Goal: Navigation & Orientation: Find specific page/section

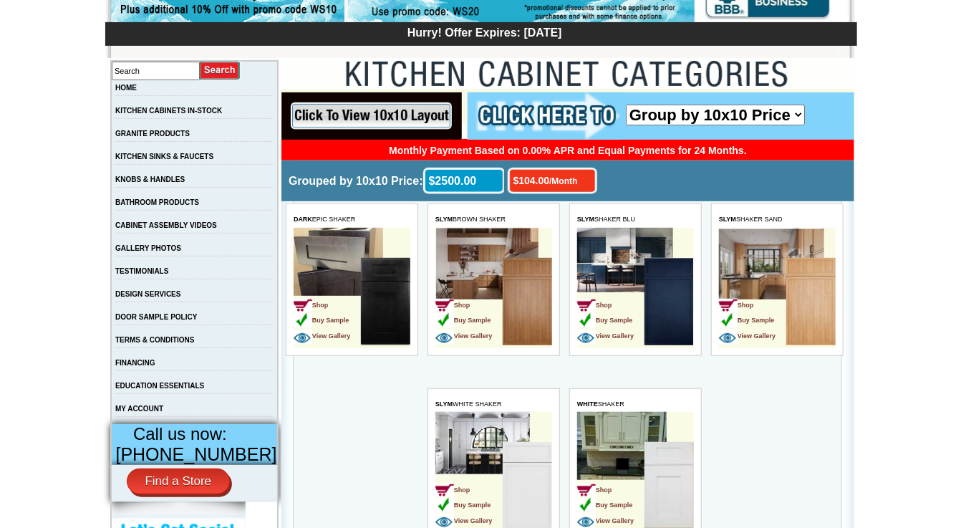
drag, startPoint x: 281, startPoint y: 88, endPoint x: 799, endPoint y: 115, distance: 519.0
click at [799, 115] on select "Group by 10x10 Price Group by Color" at bounding box center [714, 114] width 179 height 21
select select "color_group_sort"
click at [625, 104] on select "Group by 10x10 Price Group by Color" at bounding box center [714, 114] width 179 height 21
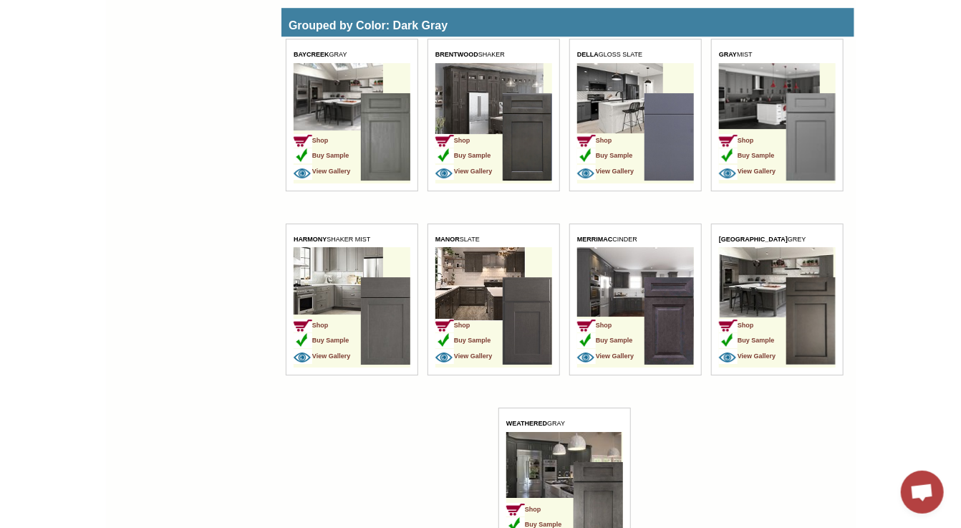
scroll to position [1949, 0]
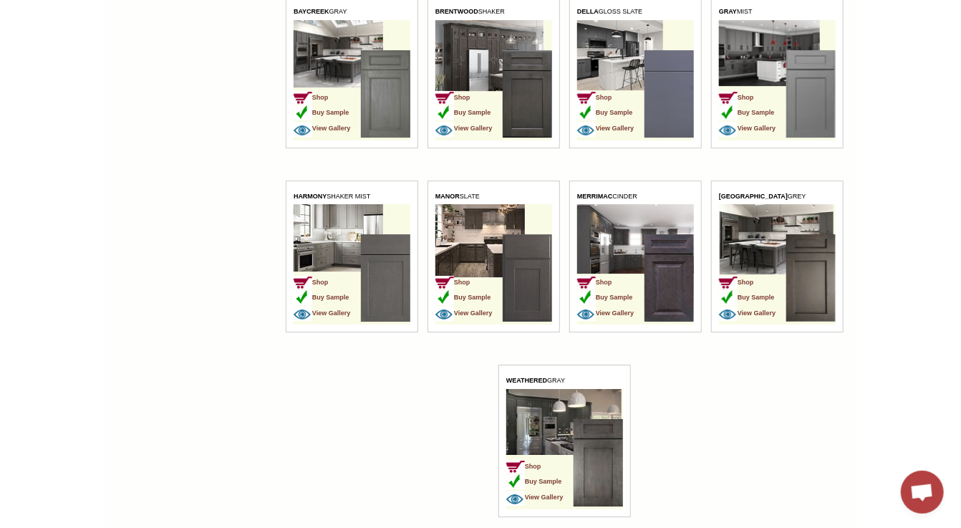
click at [815, 253] on img at bounding box center [809, 278] width 49 height 87
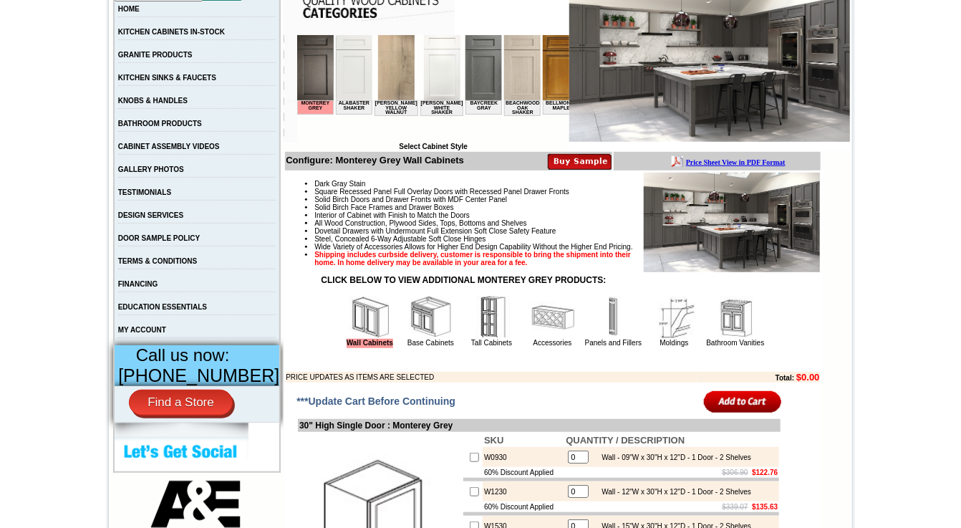
scroll to position [143, 0]
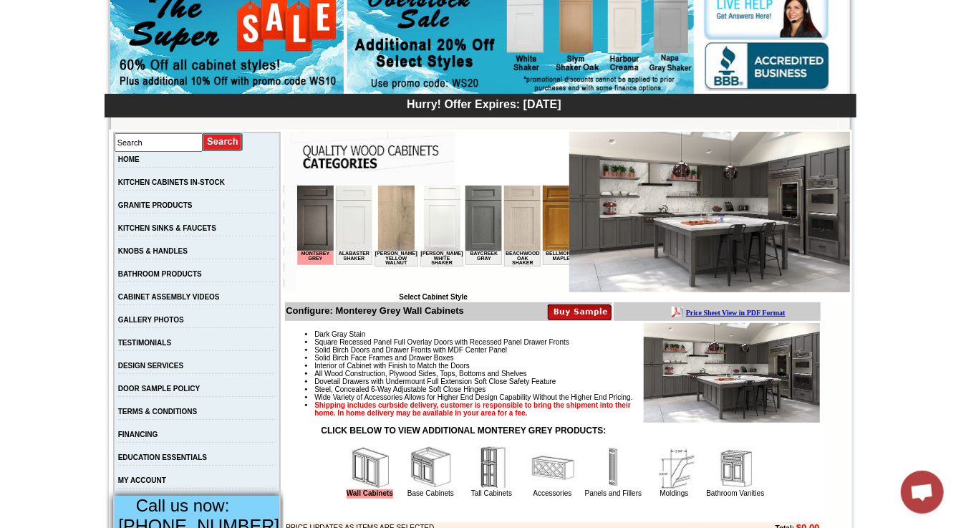
click at [319, 208] on img at bounding box center [315, 217] width 37 height 65
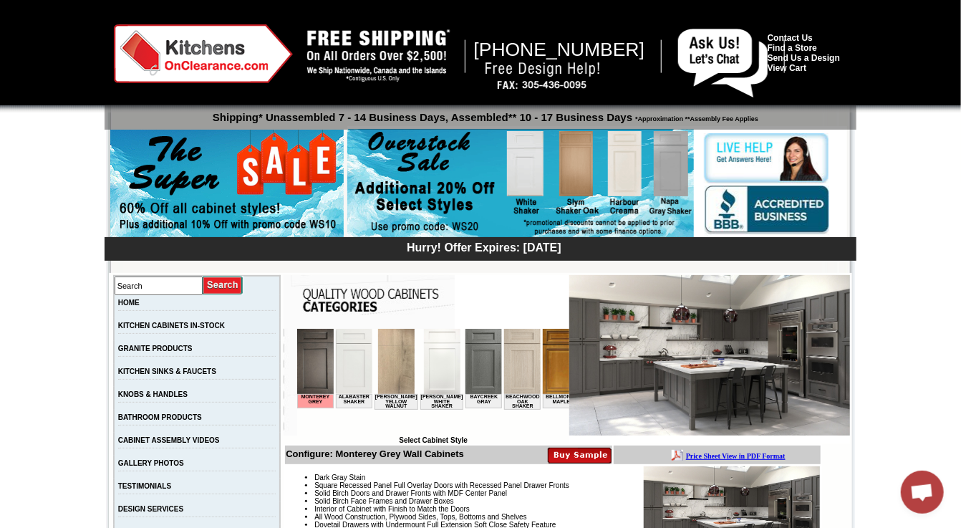
click at [473, 379] on img at bounding box center [483, 360] width 37 height 65
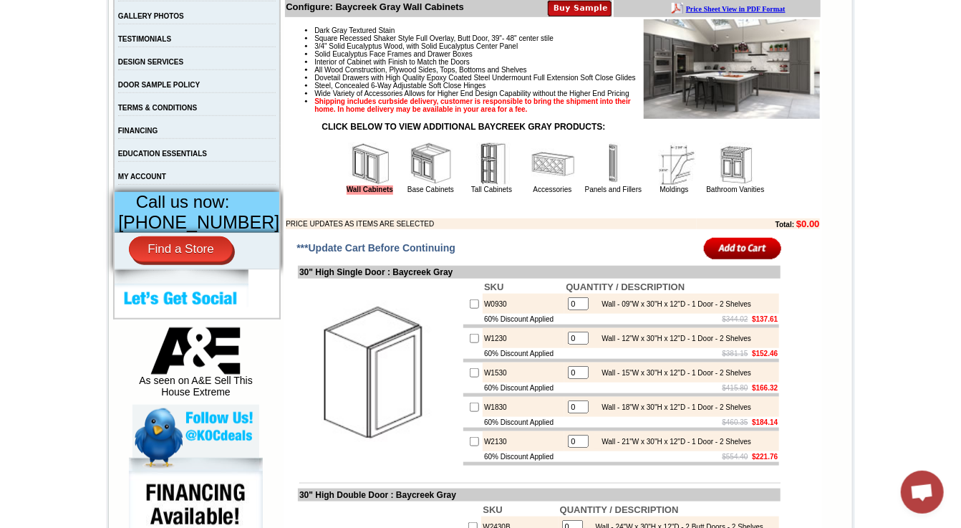
scroll to position [358, 0]
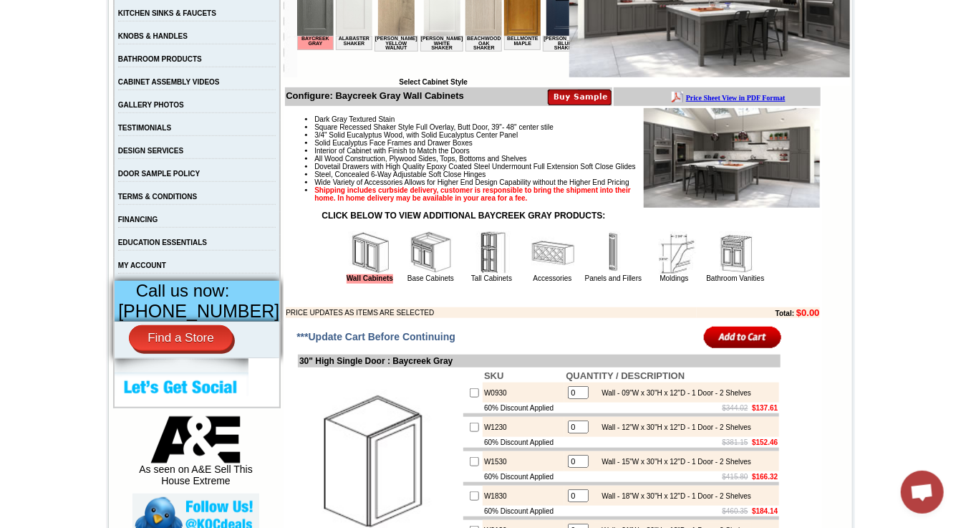
click at [434, 274] on img at bounding box center [431, 252] width 43 height 43
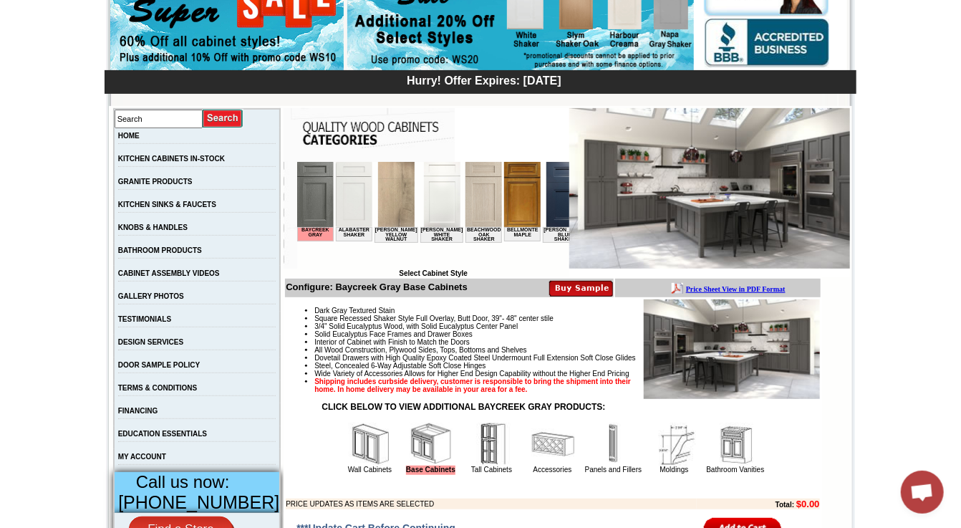
scroll to position [143, 0]
